Goal: Information Seeking & Learning: Compare options

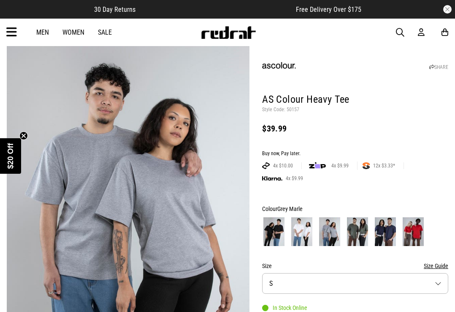
scroll to position [87, 0]
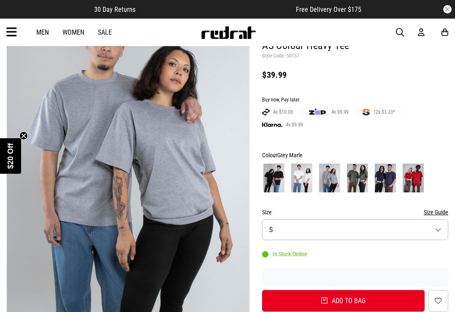
click at [281, 176] on img at bounding box center [273, 177] width 21 height 29
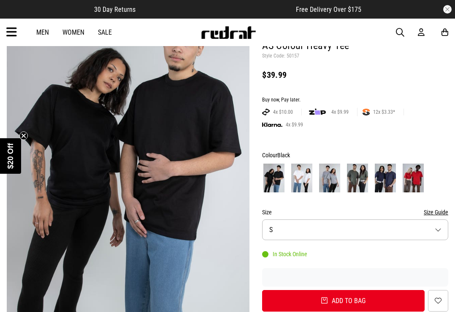
click at [301, 175] on img at bounding box center [301, 177] width 21 height 29
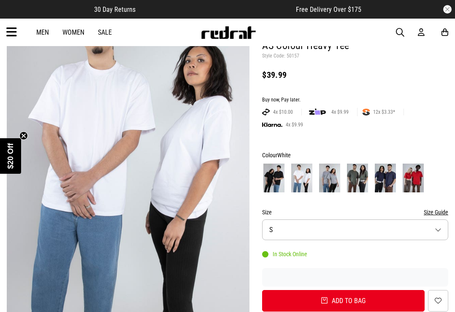
click at [380, 173] on img at bounding box center [385, 177] width 21 height 29
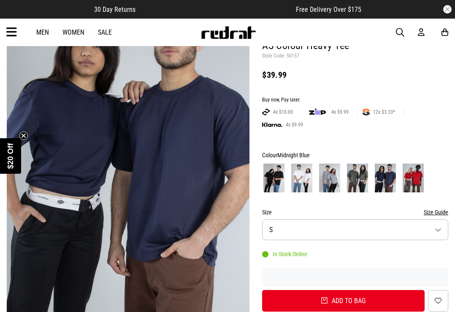
scroll to position [86, 0]
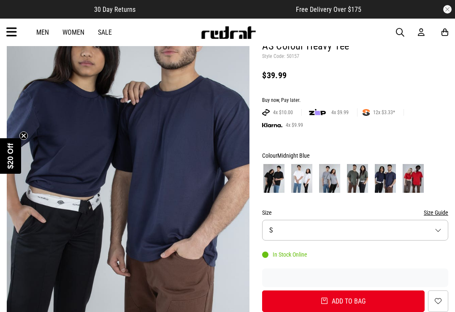
click at [281, 181] on img at bounding box center [273, 178] width 21 height 29
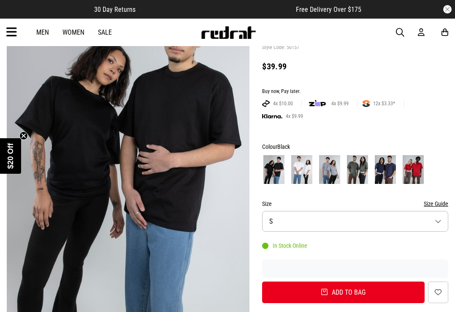
scroll to position [97, 0]
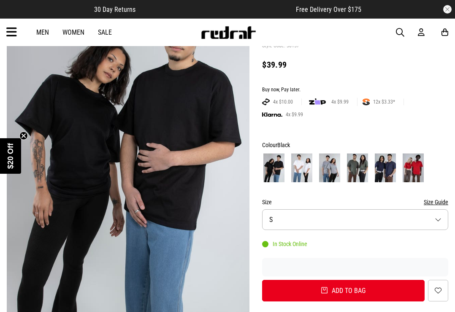
click at [413, 165] on img at bounding box center [413, 167] width 21 height 29
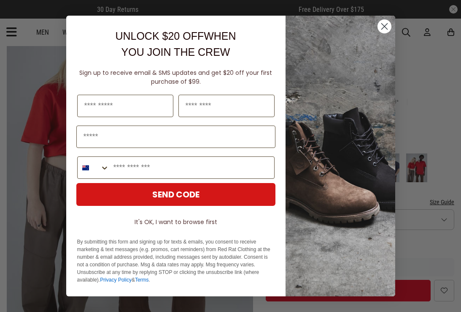
click at [384, 27] on icon "Close dialog" at bounding box center [385, 27] width 6 height 6
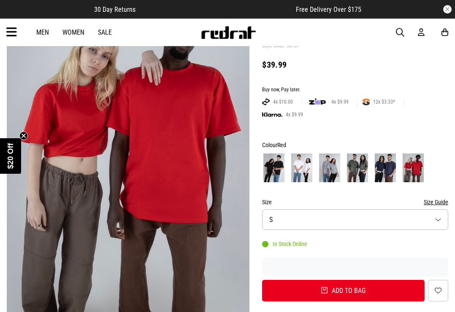
click at [366, 164] on img at bounding box center [357, 167] width 21 height 29
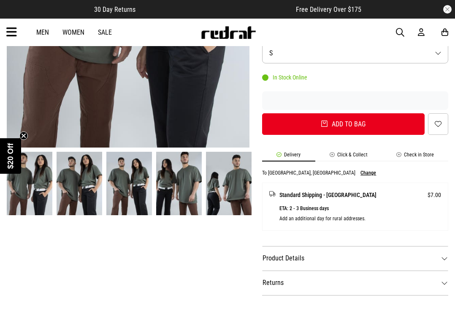
scroll to position [377, 0]
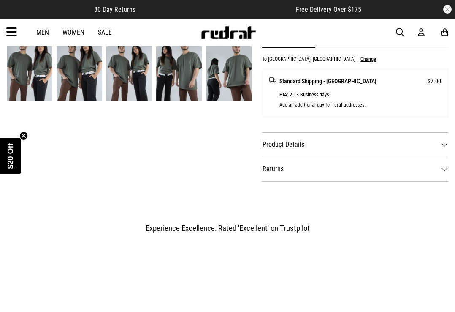
click at [301, 146] on dt "Product Details" at bounding box center [355, 144] width 186 height 24
